Goal: Task Accomplishment & Management: Manage account settings

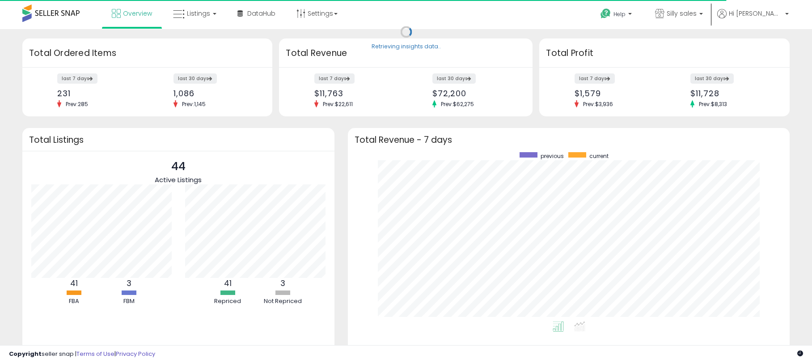
scroll to position [169, 424]
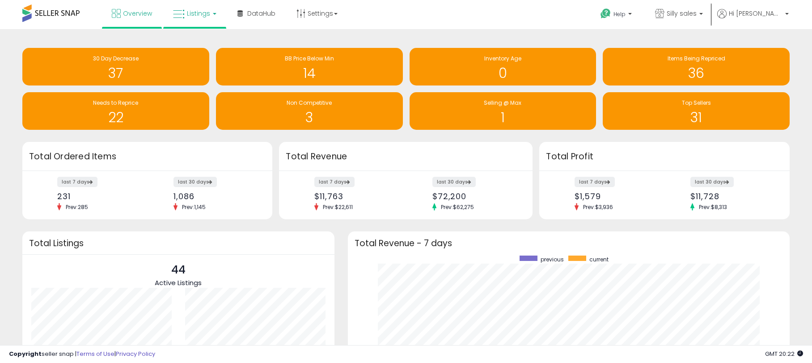
click at [193, 13] on span "Listings" at bounding box center [198, 13] width 23 height 9
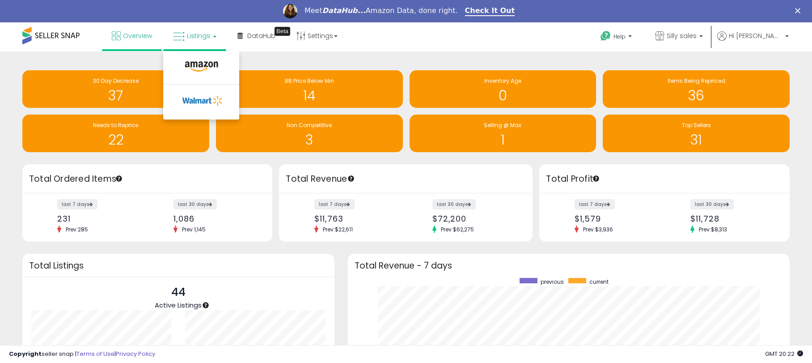
click at [196, 42] on link "Listings" at bounding box center [194, 35] width 57 height 27
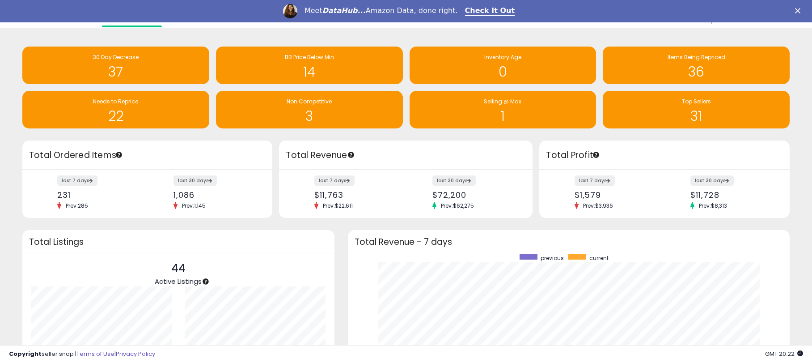
scroll to position [0, 0]
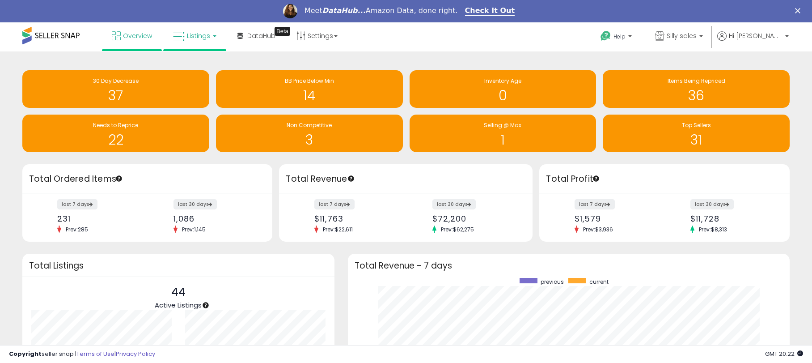
click at [193, 37] on span "Listings" at bounding box center [198, 35] width 23 height 9
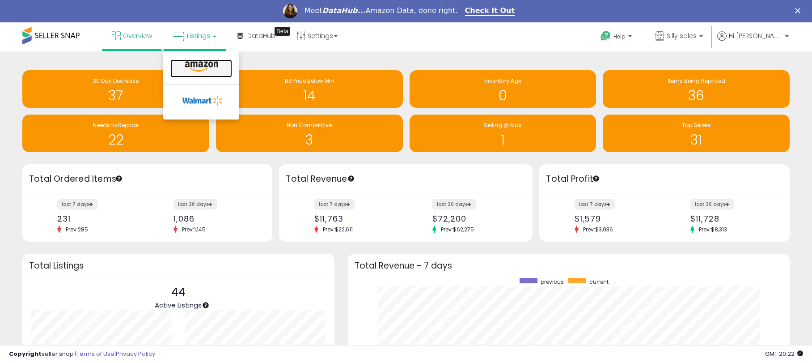
click at [198, 63] on icon at bounding box center [201, 67] width 39 height 12
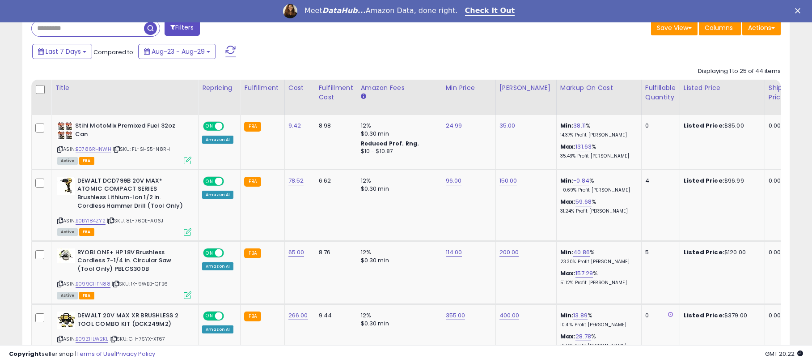
scroll to position [406, 0]
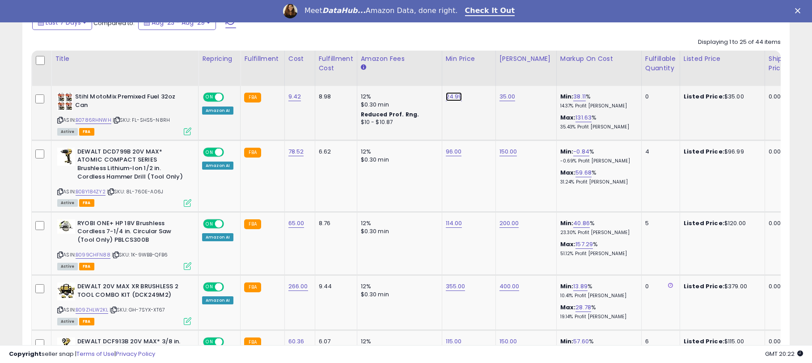
click at [449, 97] on link "24.99" at bounding box center [454, 96] width 17 height 9
click at [90, 119] on link "B0786RHNWH" at bounding box center [94, 120] width 36 height 8
click at [422, 75] on input "*****" at bounding box center [430, 74] width 80 height 15
type input "*"
type input "*****"
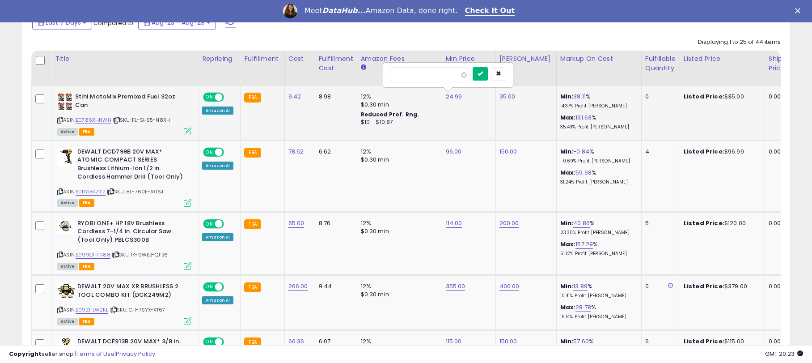
click at [488, 72] on button "submit" at bounding box center [480, 73] width 15 height 13
click at [482, 68] on button "submit" at bounding box center [480, 64] width 15 height 13
click at [507, 94] on link "35.00" at bounding box center [507, 96] width 16 height 9
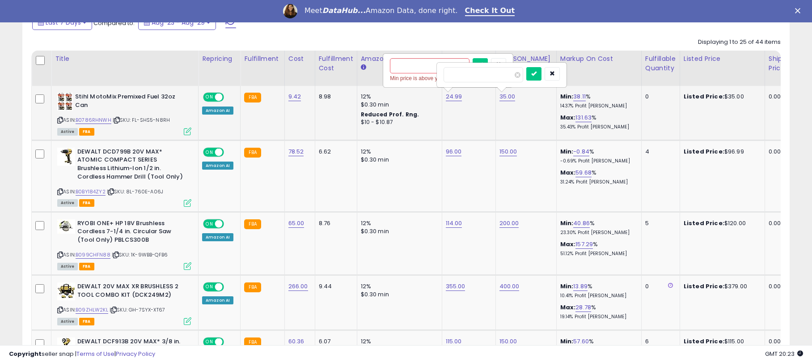
type input "*"
type input "**"
click button "submit" at bounding box center [533, 73] width 15 height 13
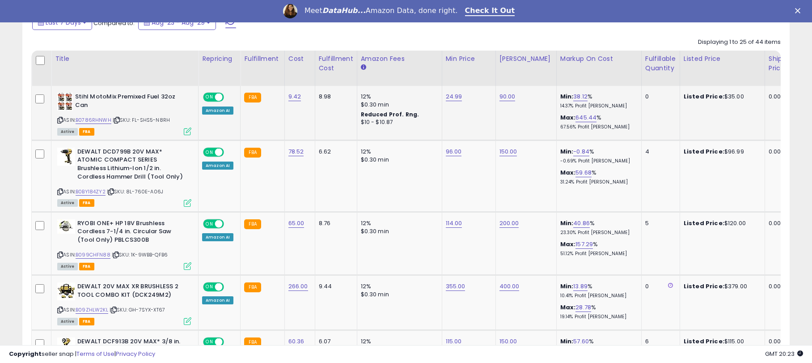
click at [450, 102] on td "24.99" at bounding box center [469, 113] width 54 height 54
click at [453, 97] on link "24.99" at bounding box center [454, 96] width 17 height 9
type input "*"
type input "*****"
click button "submit" at bounding box center [480, 73] width 15 height 13
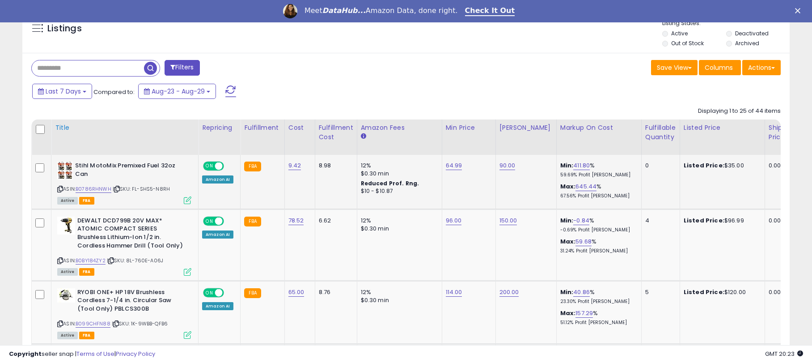
scroll to position [277, 0]
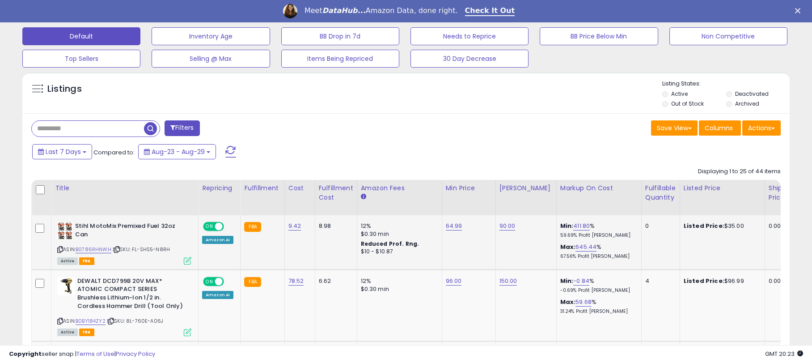
click at [74, 130] on input "text" at bounding box center [88, 129] width 112 height 16
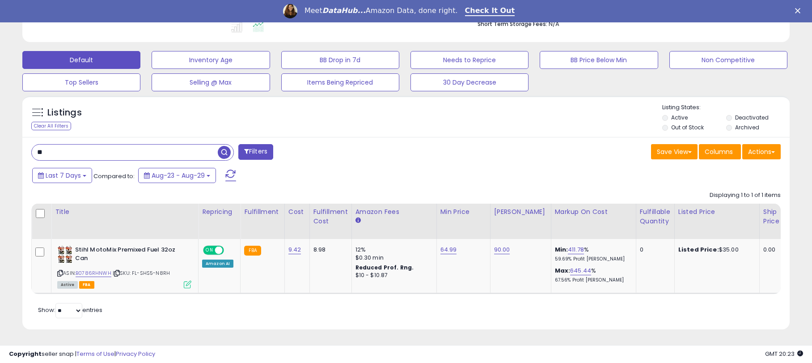
scroll to position [183, 445]
type input "*"
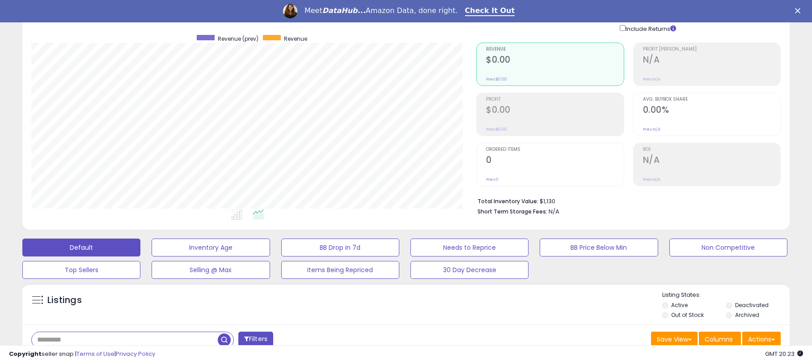
scroll to position [0, 0]
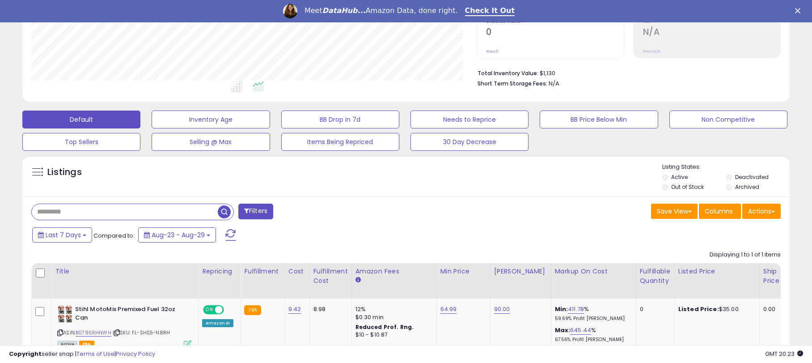
click at [447, 231] on div "Last 7 Days Compared to: Aug-23 - Aug-29" at bounding box center [311, 236] width 562 height 20
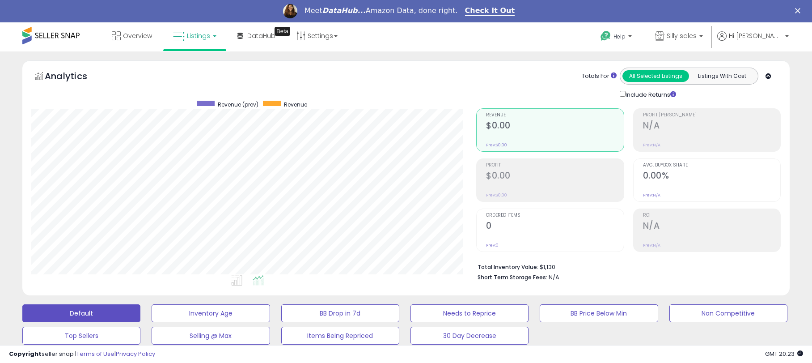
click at [190, 34] on span "Listings" at bounding box center [198, 35] width 23 height 9
click at [200, 57] on li at bounding box center [201, 69] width 75 height 32
click at [194, 38] on span "Listings" at bounding box center [198, 35] width 23 height 9
click at [194, 76] on link at bounding box center [201, 68] width 62 height 18
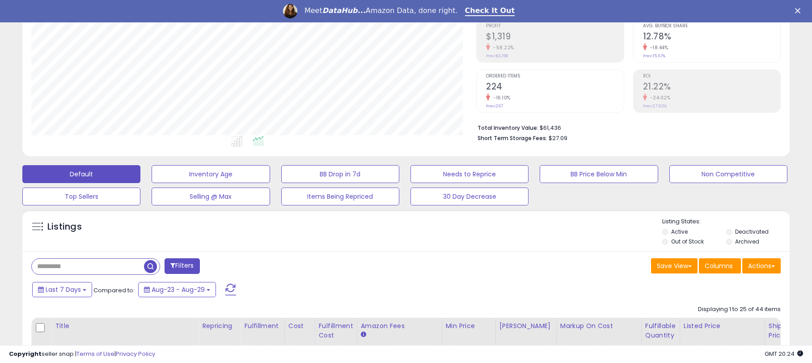
click at [97, 266] on input "text" at bounding box center [88, 266] width 112 height 16
type input "*****"
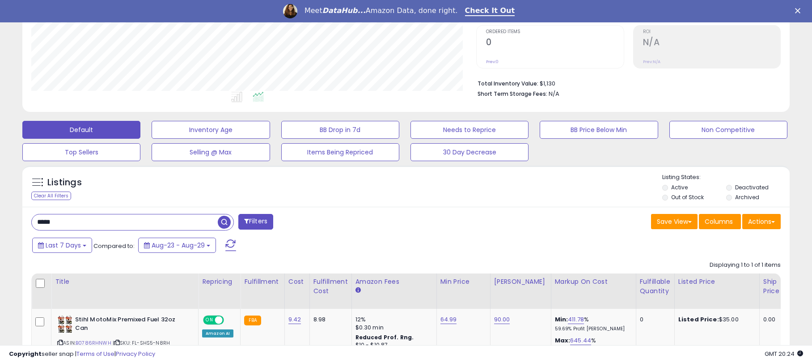
scroll to position [183, 0]
click at [105, 229] on input "*****" at bounding box center [125, 223] width 186 height 16
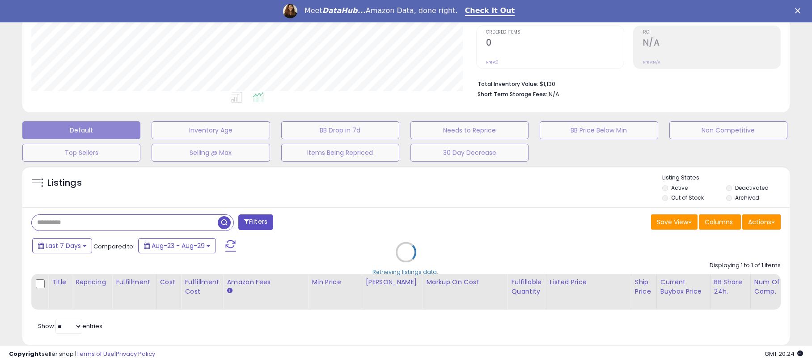
click at [366, 260] on div "Retrieving listings data.." at bounding box center [406, 258] width 781 height 194
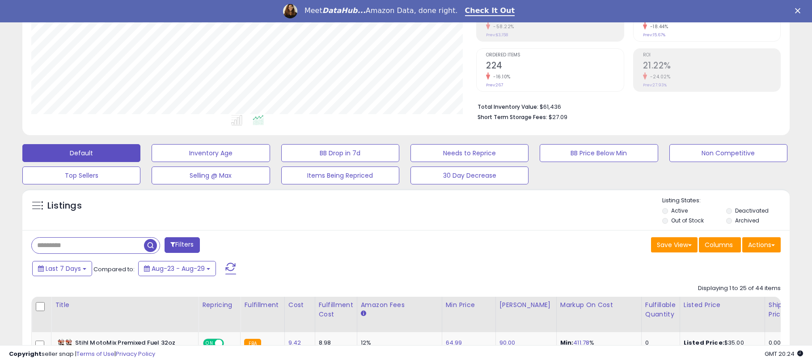
scroll to position [102, 0]
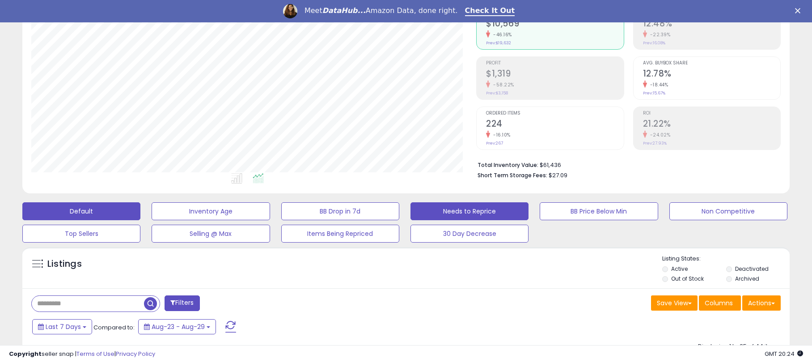
click at [464, 203] on button "Needs to Reprice" at bounding box center [469, 211] width 118 height 18
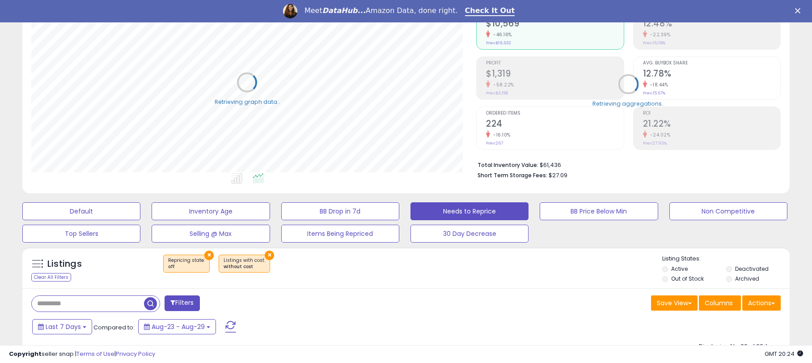
select select "**"
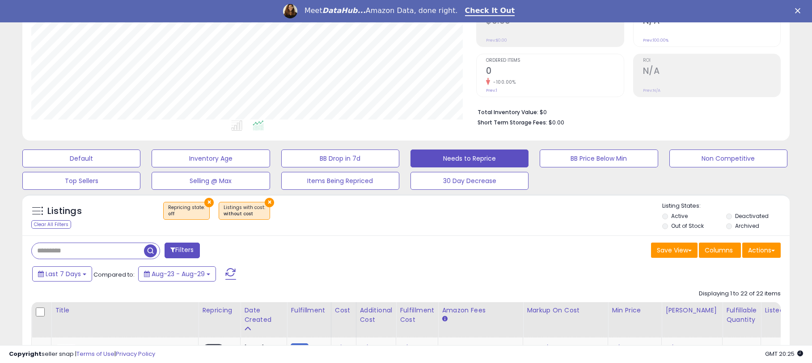
scroll to position [156, 0]
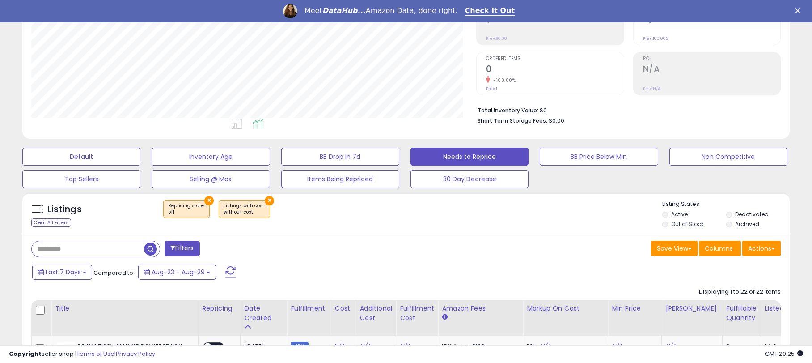
click at [208, 200] on button "×" at bounding box center [208, 200] width 9 height 9
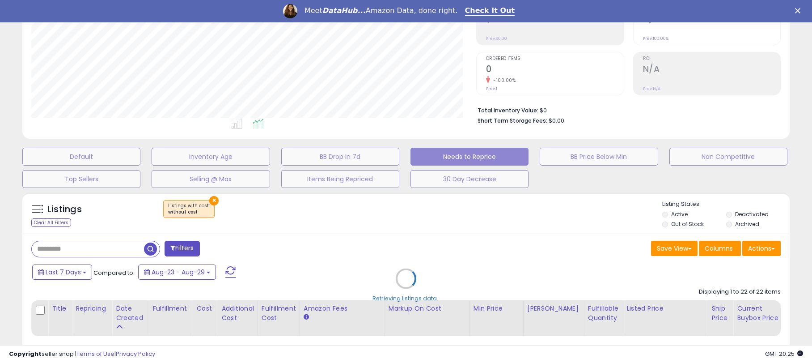
click at [208, 200] on div "Retrieving listings data.." at bounding box center [406, 285] width 781 height 194
click at [212, 202] on div "Retrieving listings data.." at bounding box center [406, 285] width 781 height 194
click at [340, 220] on div "Retrieving listings data.." at bounding box center [406, 285] width 781 height 194
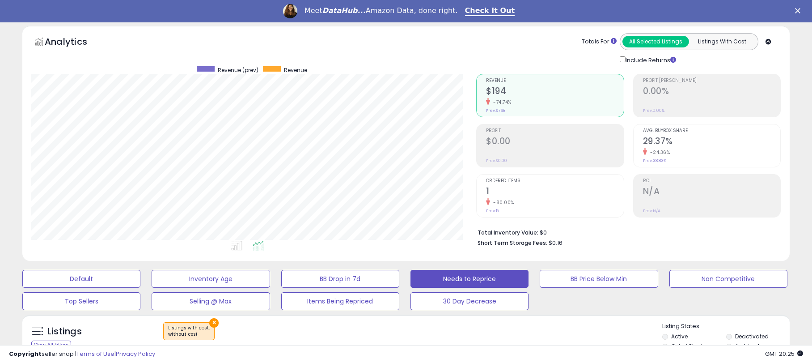
scroll to position [0, 0]
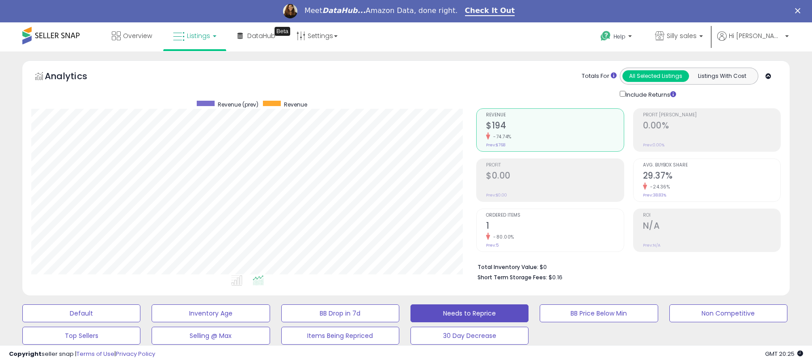
click at [185, 39] on link "Listings" at bounding box center [194, 35] width 57 height 27
click at [216, 60] on link at bounding box center [201, 68] width 62 height 18
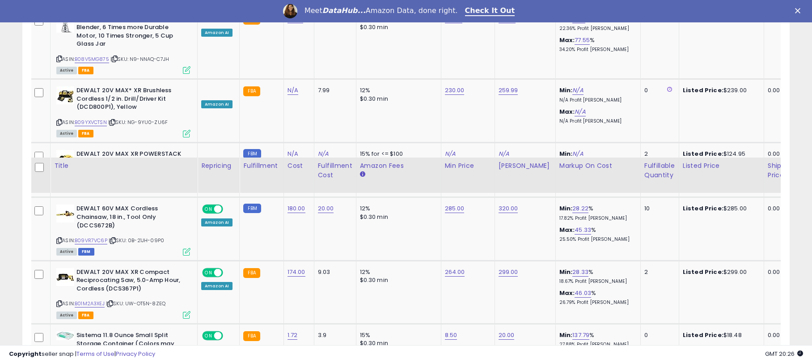
scroll to position [1770, 0]
